Goal: Transaction & Acquisition: Obtain resource

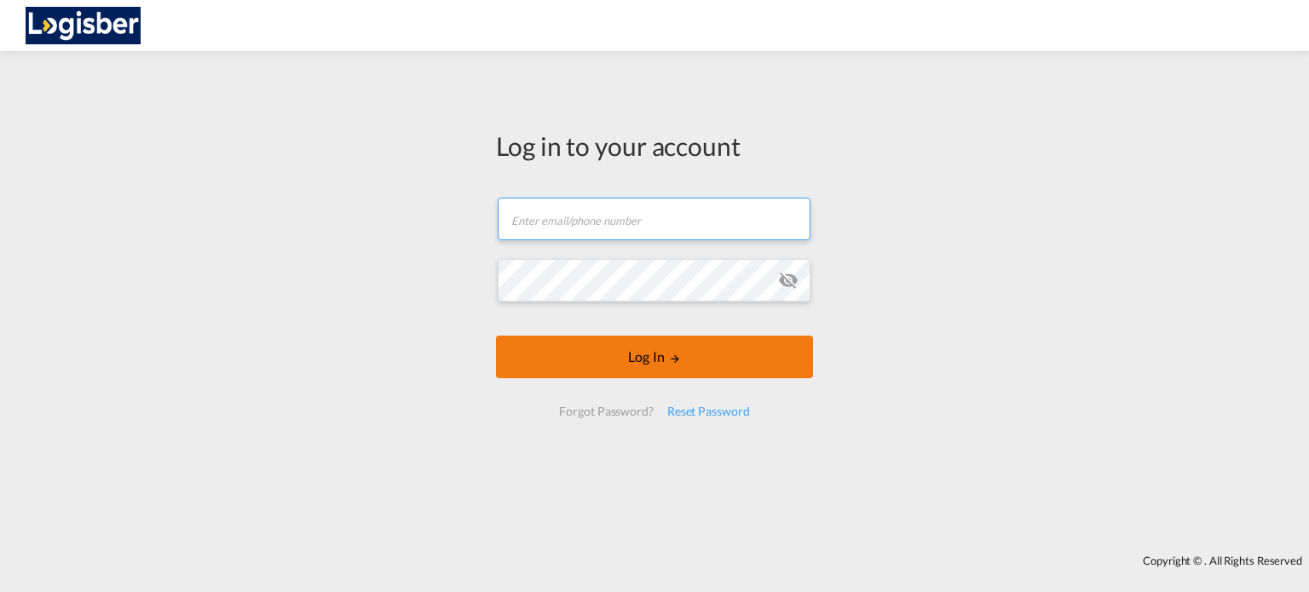
type input "a.munoz@logisber.com"
click at [637, 357] on button "Log In" at bounding box center [654, 357] width 317 height 43
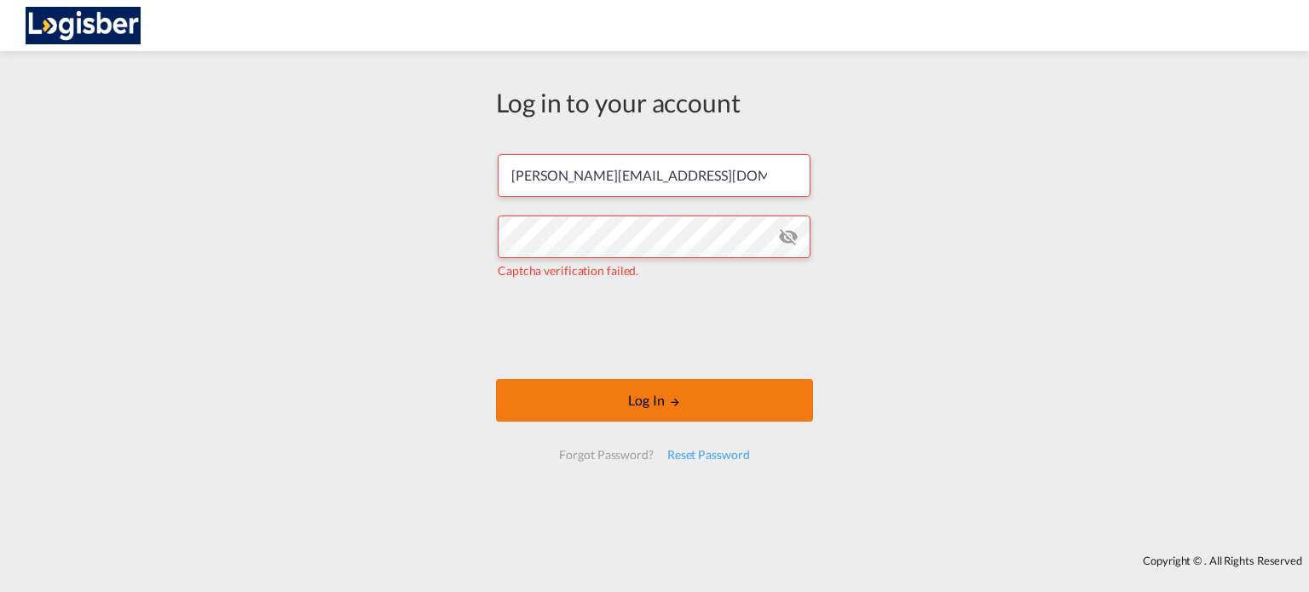
click at [717, 405] on button "Log In" at bounding box center [654, 400] width 317 height 43
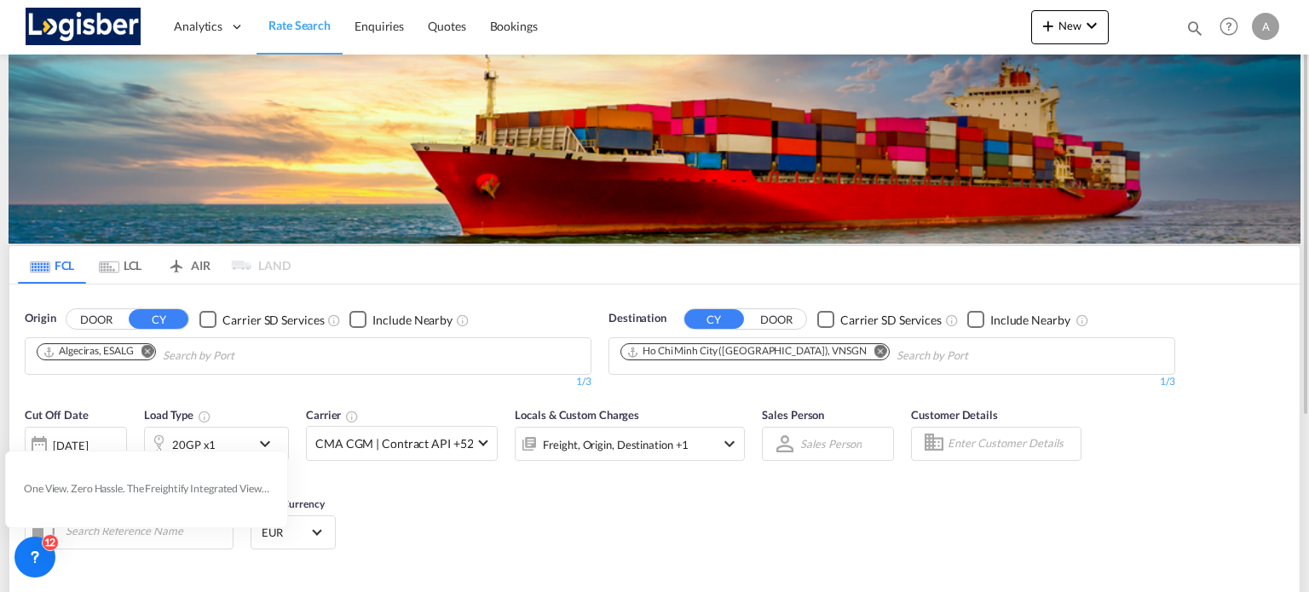
click at [150, 350] on md-icon "Remove" at bounding box center [148, 351] width 13 height 13
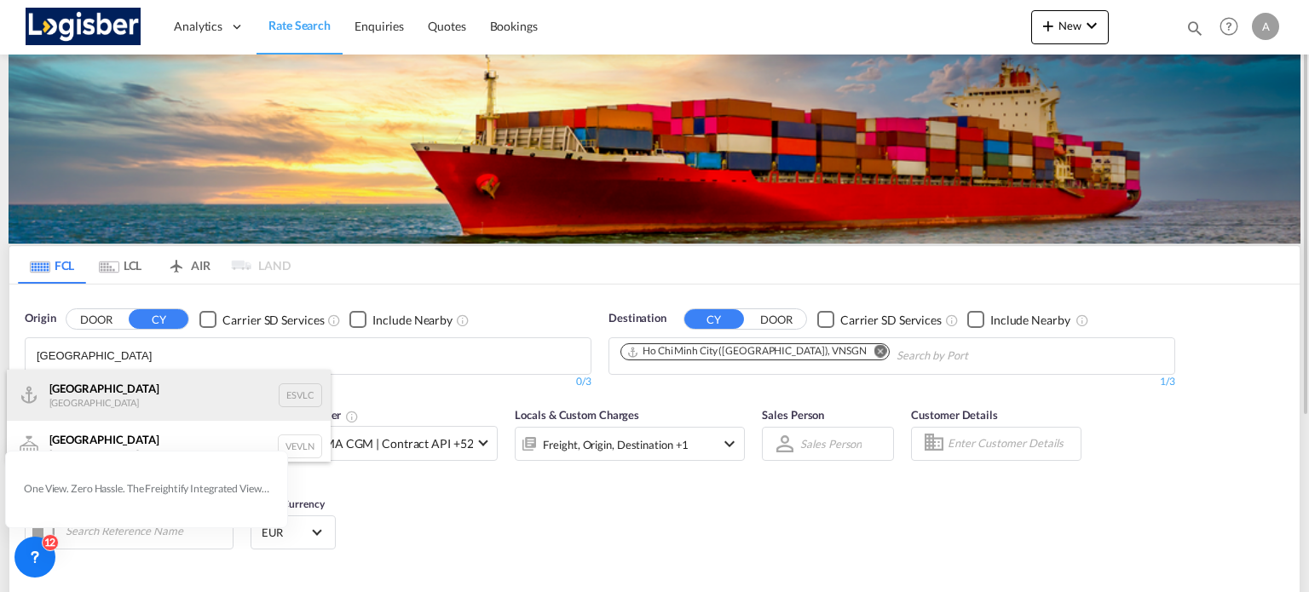
type input "VALENCIA"
click at [102, 397] on div "Valencia Spain ESVLC" at bounding box center [169, 395] width 324 height 51
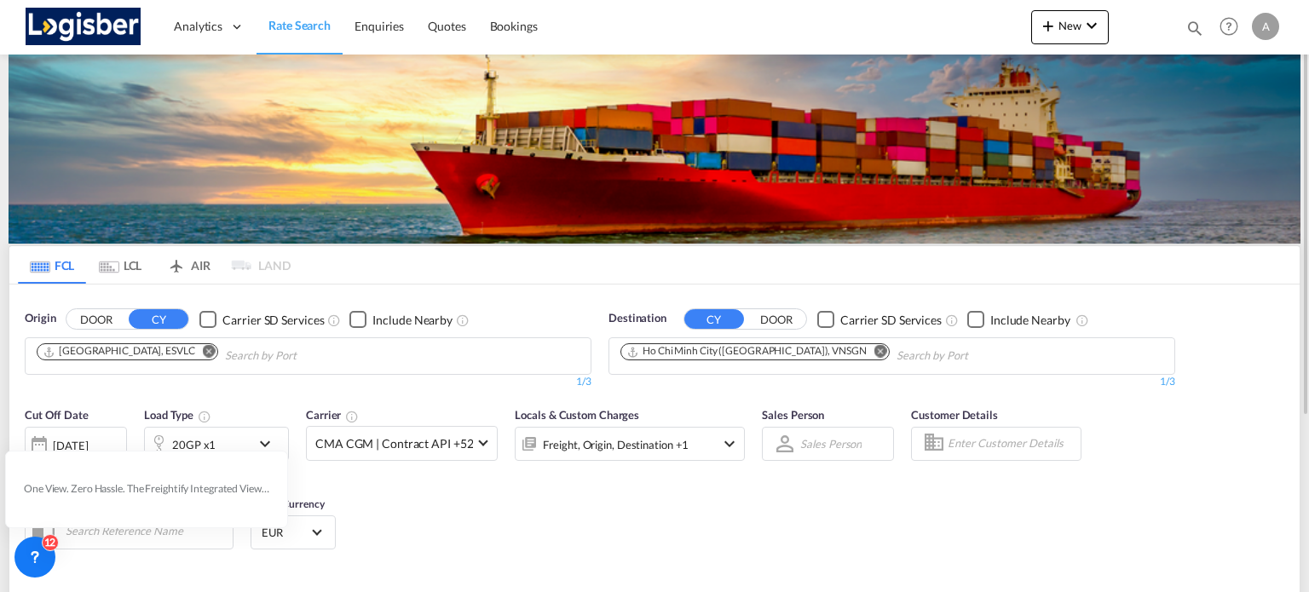
click at [875, 354] on md-icon "Remove" at bounding box center [881, 351] width 13 height 13
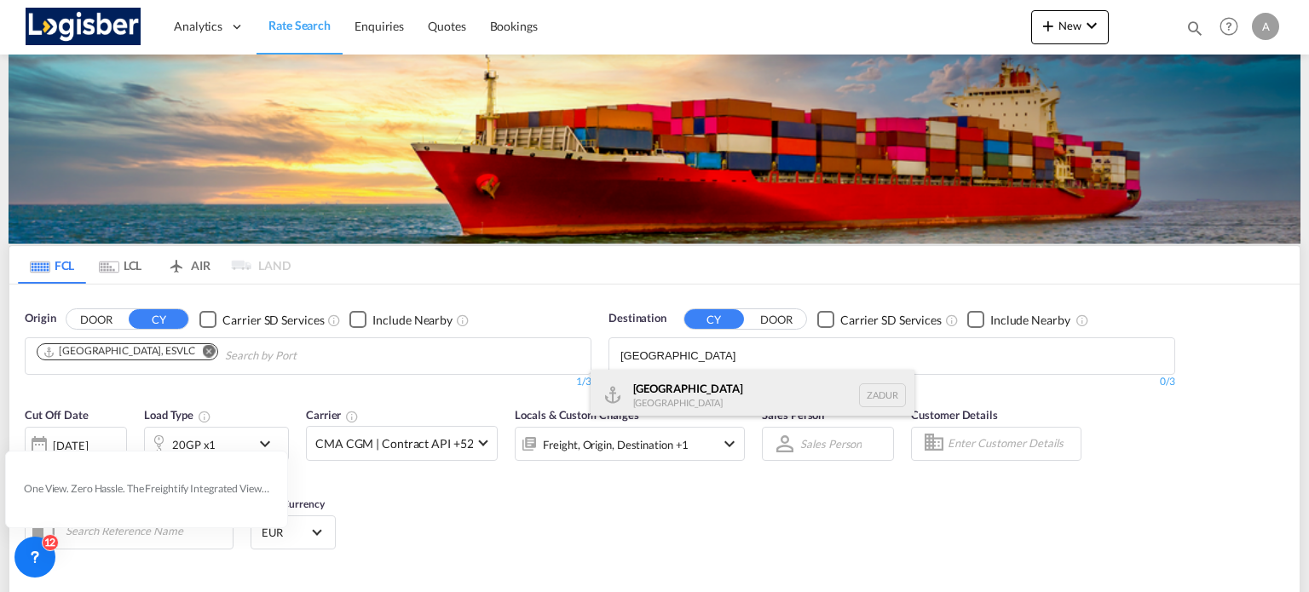
type input "DURBAN"
click at [693, 404] on div "Durban South Africa ZADUR" at bounding box center [753, 395] width 324 height 51
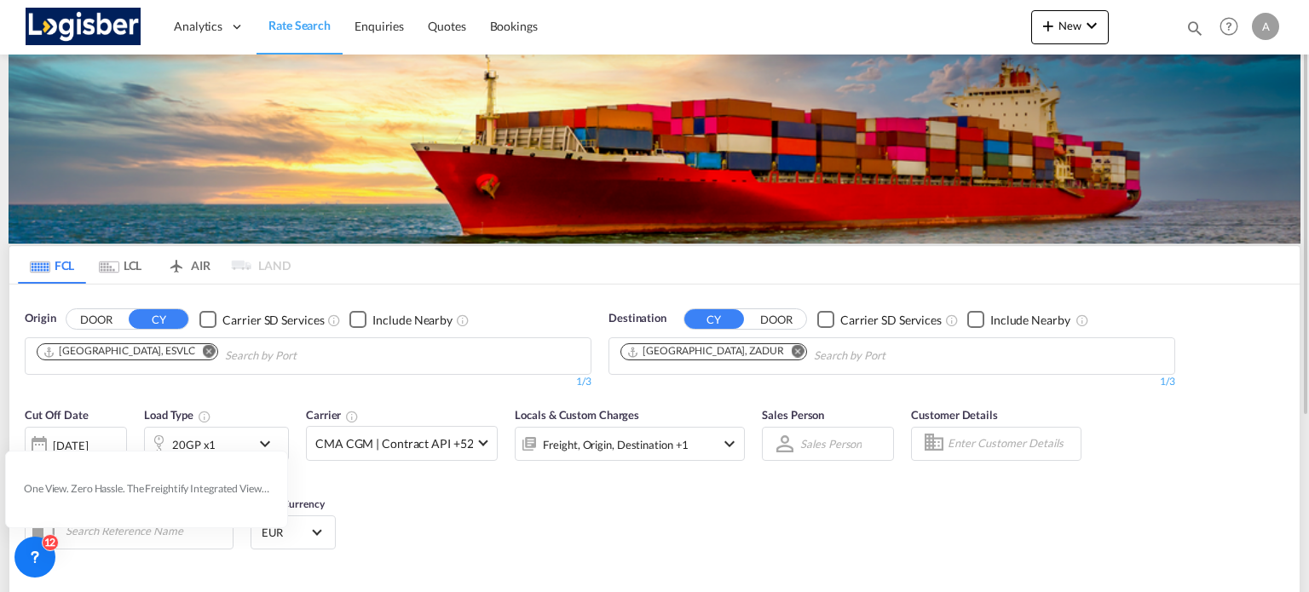
scroll to position [251, 0]
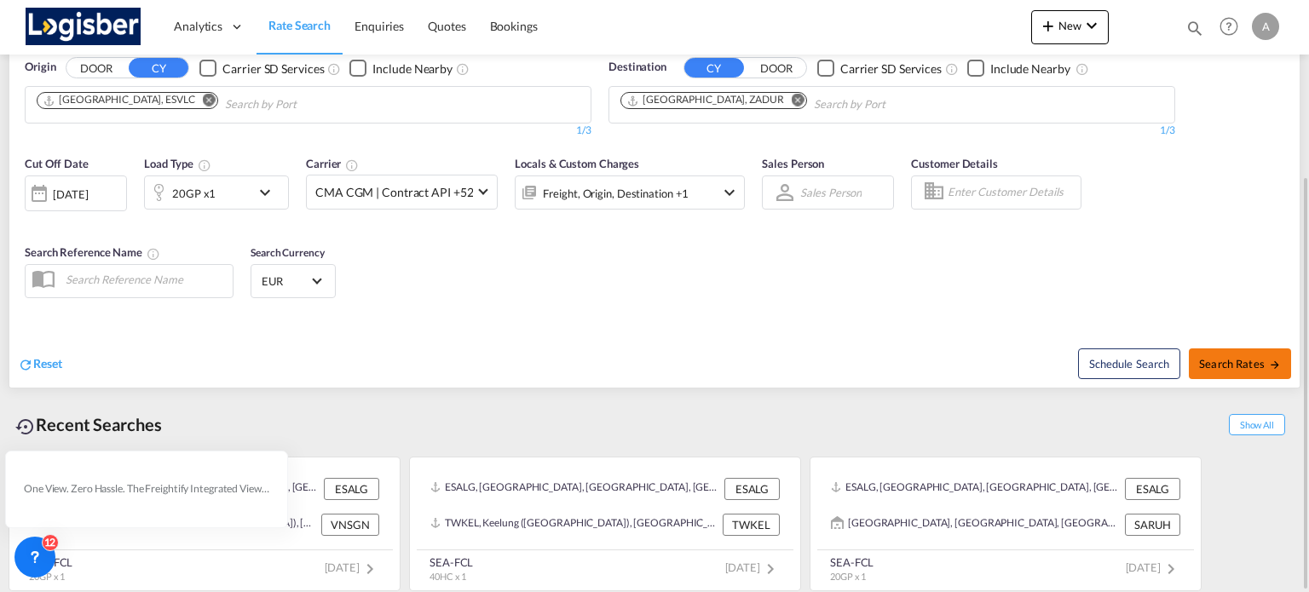
click at [1241, 364] on span "Search Rates" at bounding box center [1240, 364] width 82 height 14
type input "ESVLC to ZADUR / 14 Oct 2025"
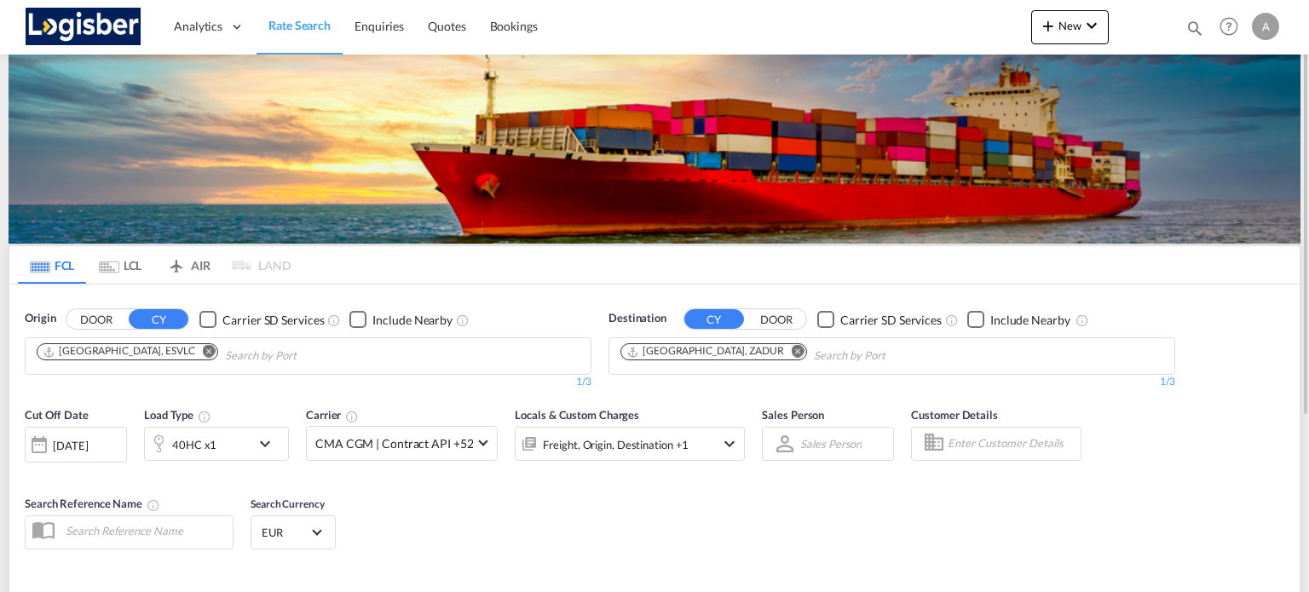
click at [792, 354] on md-icon "Remove" at bounding box center [798, 351] width 13 height 13
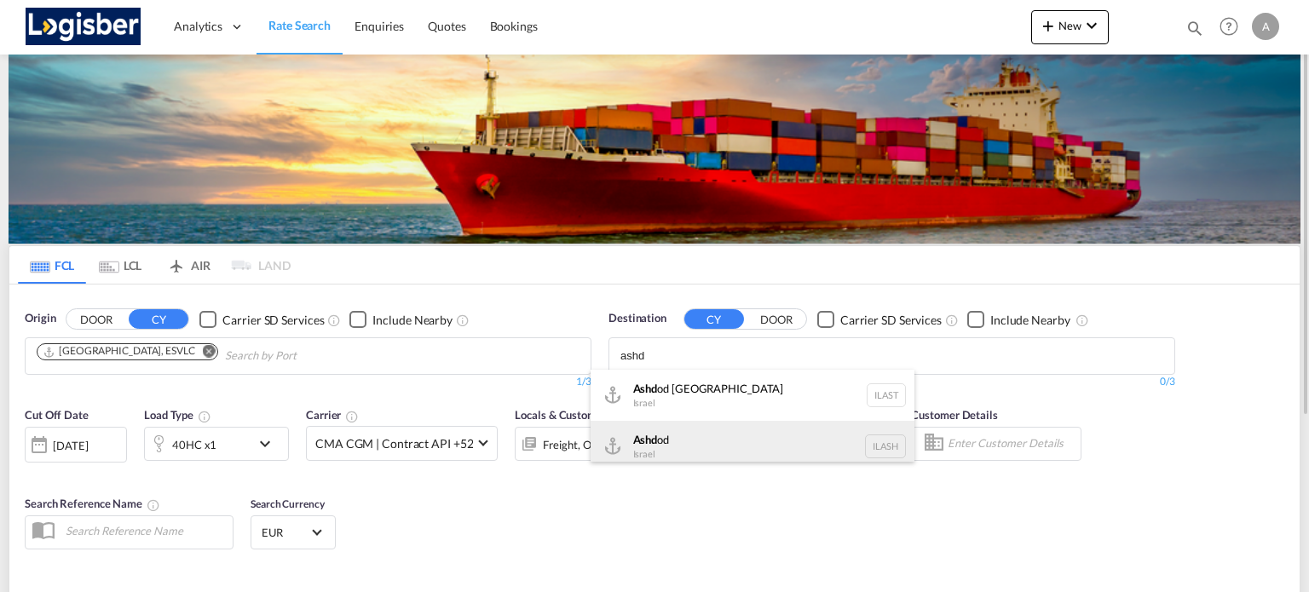
type input "ashd"
click at [673, 441] on div "Ashd od [GEOGRAPHIC_DATA] [GEOGRAPHIC_DATA]" at bounding box center [753, 446] width 324 height 51
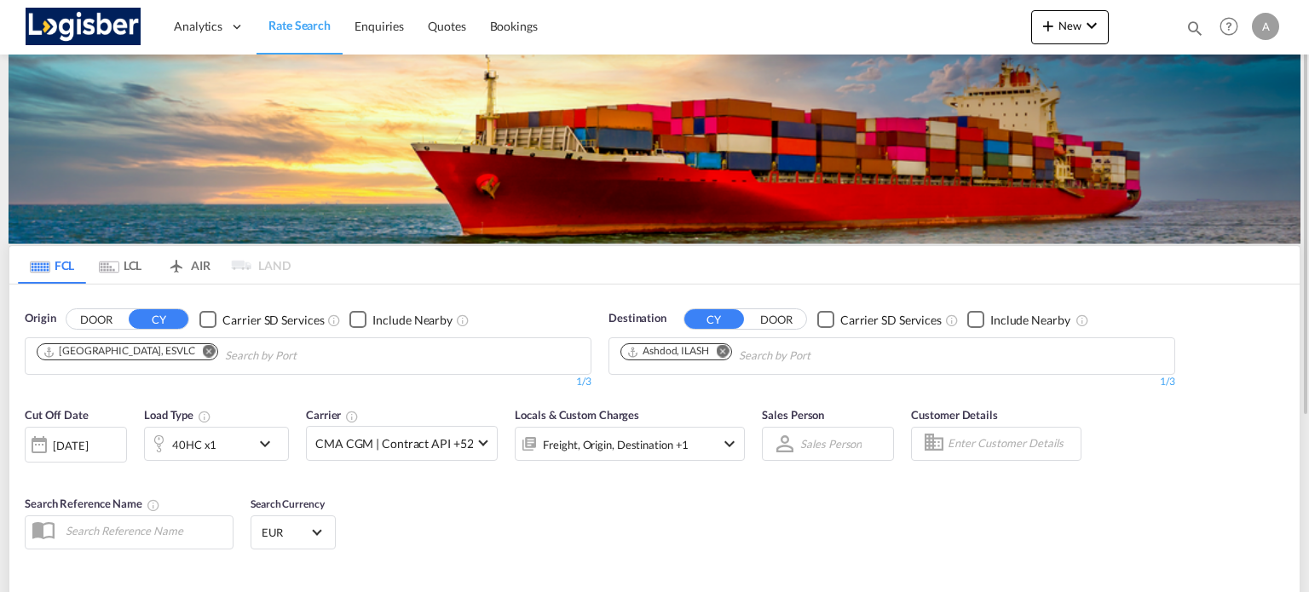
scroll to position [170, 0]
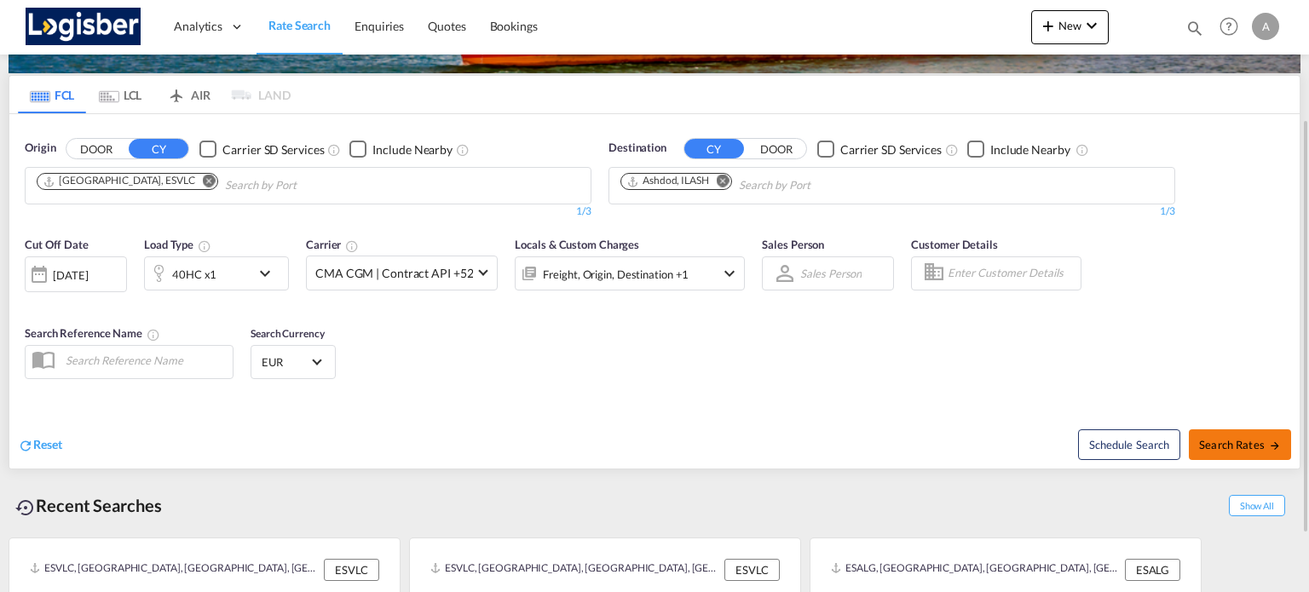
click at [1251, 431] on button "Search Rates" at bounding box center [1240, 445] width 102 height 31
type input "ESVLC to ILASH / [DATE]"
